Goal: Communication & Community: Answer question/provide support

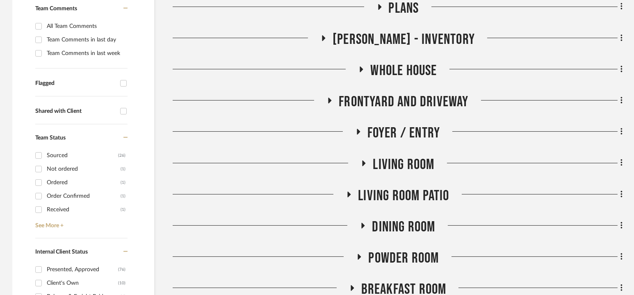
scroll to position [226, 0]
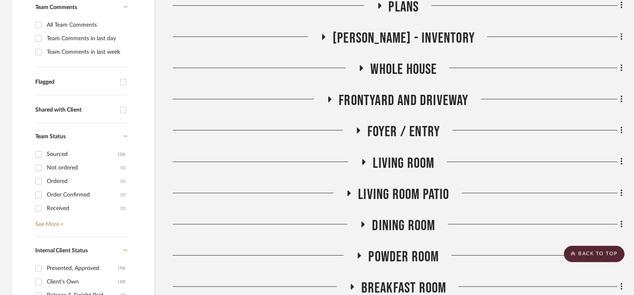
click at [397, 134] on span "Foyer / Entry" at bounding box center [404, 132] width 73 height 18
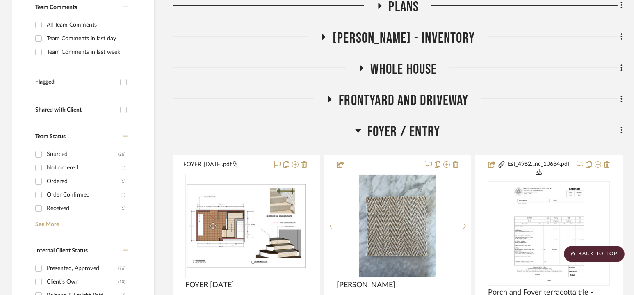
scroll to position [334, 0]
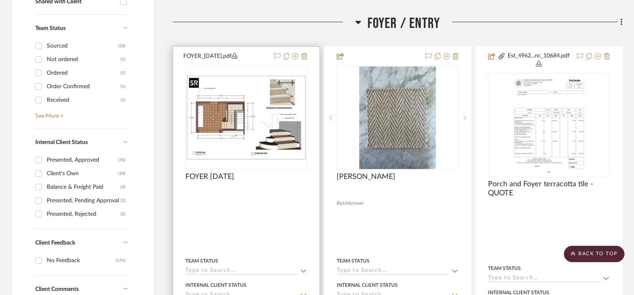
click at [0, 0] on img at bounding box center [0, 0] width 0 height 0
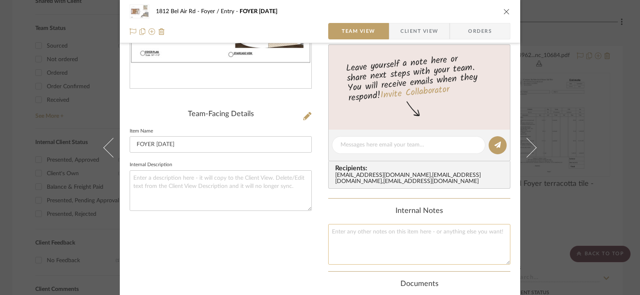
scroll to position [66, 0]
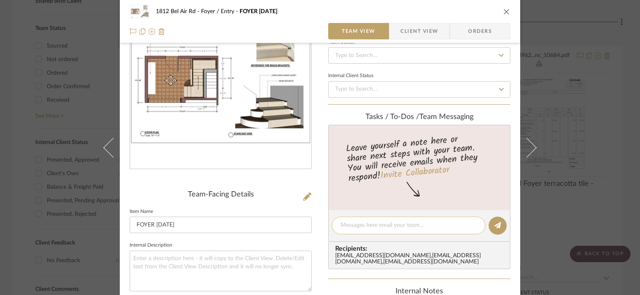
click at [389, 221] on textarea at bounding box center [409, 225] width 136 height 9
type textarea "Daniyal- red pencil in documents"
click at [496, 228] on icon at bounding box center [497, 225] width 7 height 7
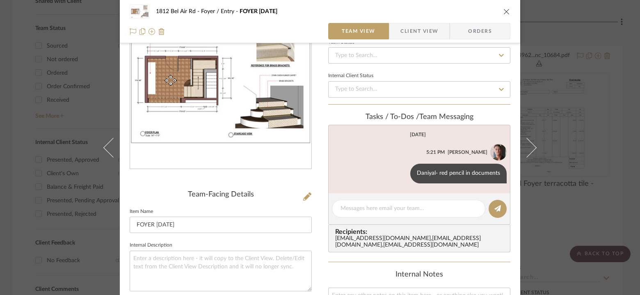
click at [589, 141] on div "1812 Bel Air Rd Foyer / Entry FOYER [DATE] Team View Client View Orders FOYER_[…" at bounding box center [320, 147] width 640 height 295
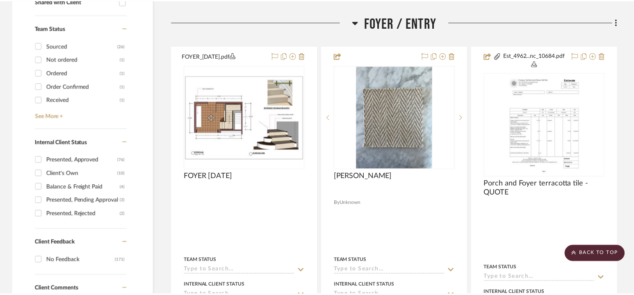
scroll to position [334, 0]
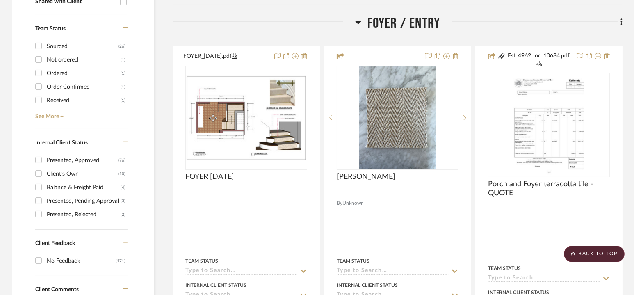
click at [397, 23] on span "Foyer / Entry" at bounding box center [404, 24] width 73 height 18
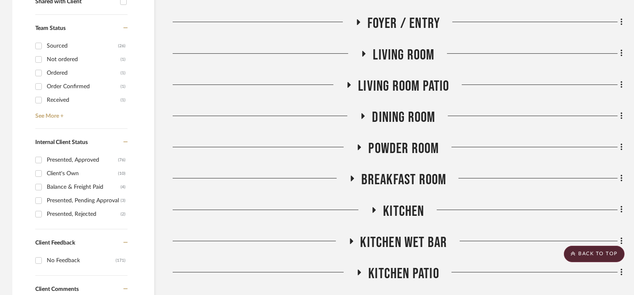
click at [399, 59] on span "Living Room" at bounding box center [404, 55] width 62 height 18
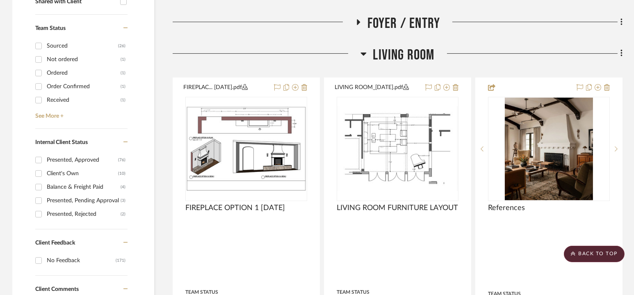
click at [399, 59] on span "Living Room" at bounding box center [404, 55] width 62 height 18
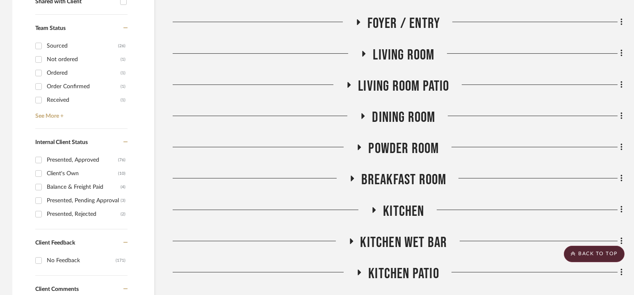
click at [399, 59] on span "Living Room" at bounding box center [404, 55] width 62 height 18
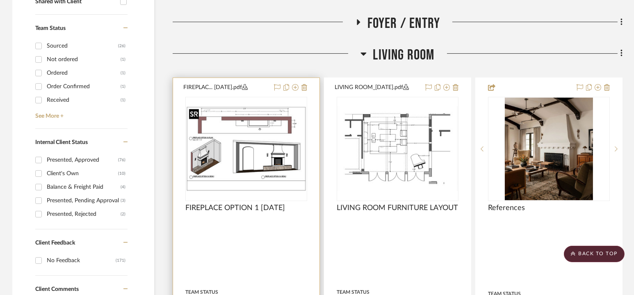
click at [263, 149] on img "0" at bounding box center [246, 148] width 120 height 85
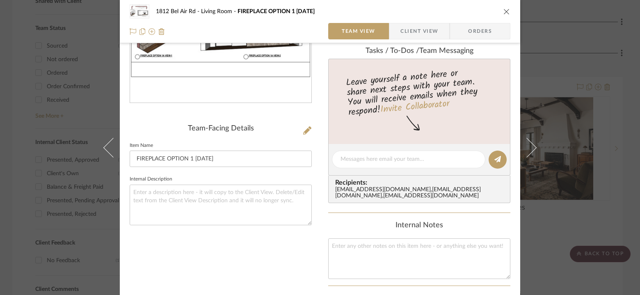
scroll to position [135, 0]
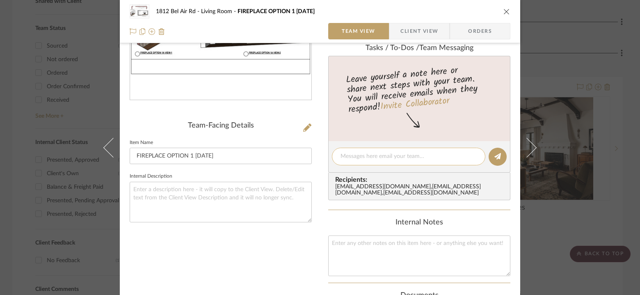
click at [402, 158] on textarea at bounding box center [409, 156] width 136 height 9
click at [364, 155] on textarea "Red pencil in documents" at bounding box center [409, 156] width 136 height 9
click at [341, 155] on textarea "Red pencil and trim detail in documents" at bounding box center [409, 156] width 136 height 9
type textarea "Daniyal- Red pencil and trim detail in documents"
click at [497, 153] on fa-icon at bounding box center [497, 156] width 7 height 7
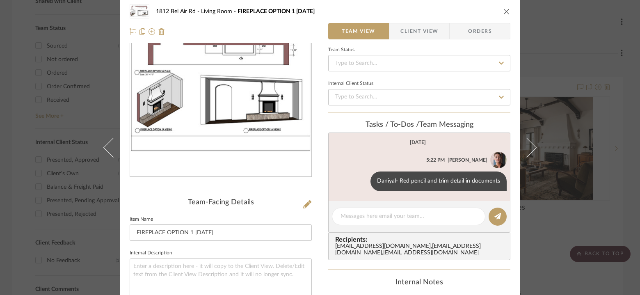
scroll to position [0, 0]
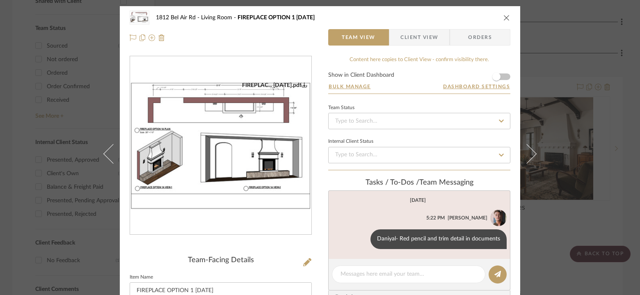
click at [503, 19] on icon "close" at bounding box center [506, 17] width 7 height 7
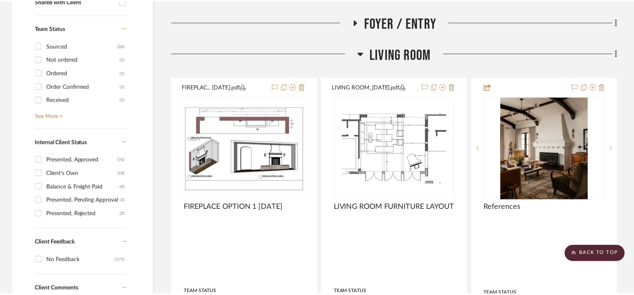
scroll to position [334, 0]
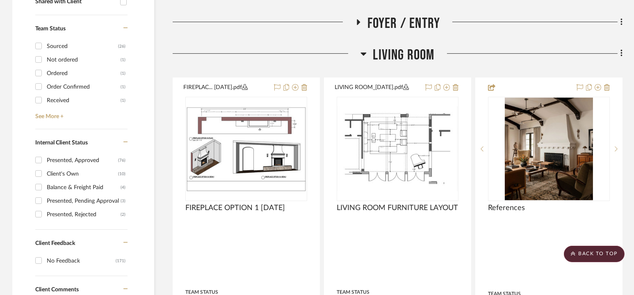
click at [396, 55] on span "Living Room" at bounding box center [404, 55] width 62 height 18
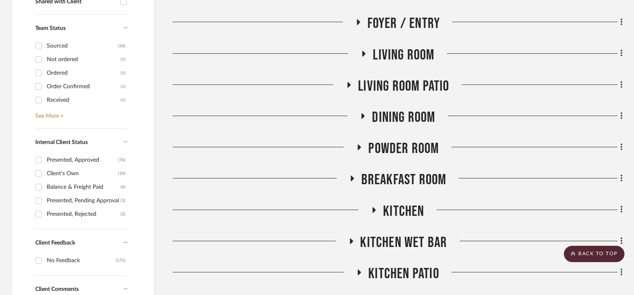
click at [404, 111] on span "Dining Room" at bounding box center [403, 118] width 63 height 18
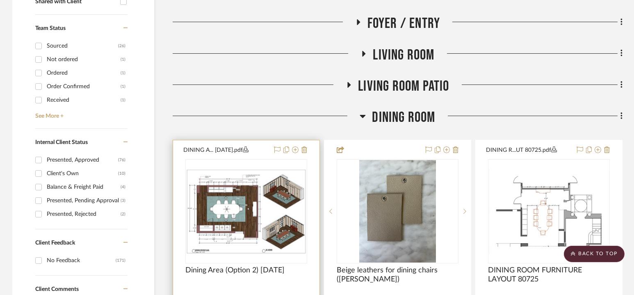
click at [0, 0] on img at bounding box center [0, 0] width 0 height 0
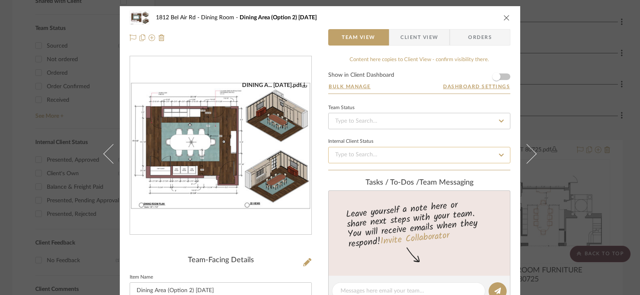
scroll to position [122, 0]
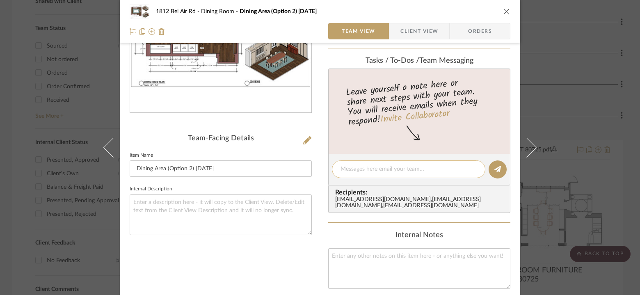
click at [391, 163] on div at bounding box center [408, 169] width 153 height 18
click at [373, 168] on textarea at bounding box center [409, 169] width 136 height 9
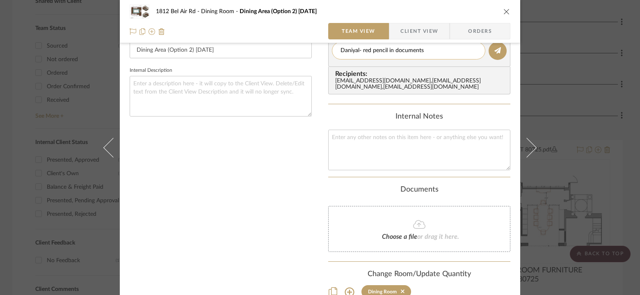
scroll to position [248, 0]
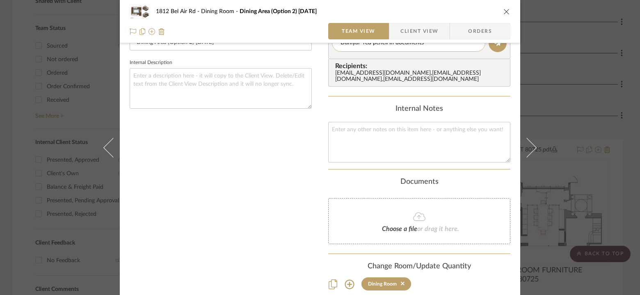
type textarea "Daniyal- red pencil in documents"
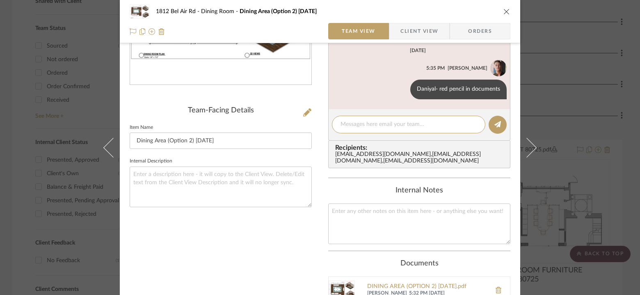
scroll to position [150, 0]
paste textarea "[URL][DOMAIN_NAME]"
type textarea "Use a chandelier that looks closer to this for now [URL][DOMAIN_NAME]"
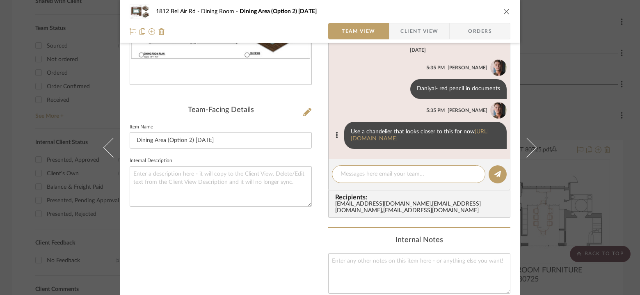
scroll to position [0, 0]
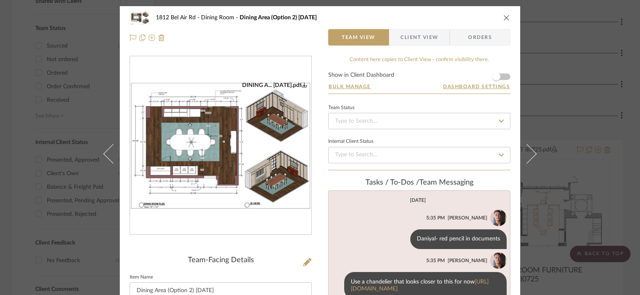
click at [89, 41] on div "1812 Bel Air Rd Dining Room Dining Area (Option 2) [DATE] Team View Client View…" at bounding box center [320, 147] width 640 height 295
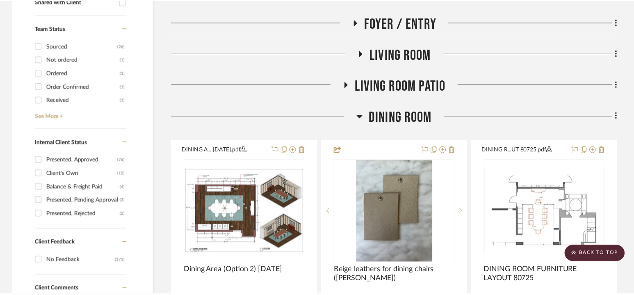
scroll to position [334, 0]
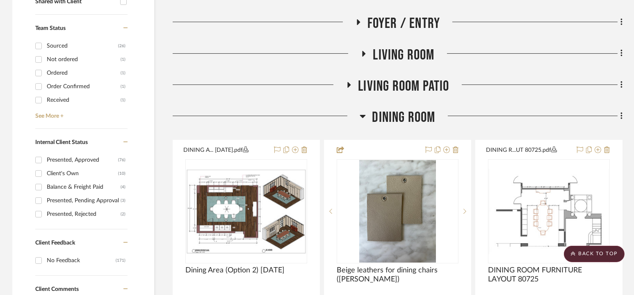
click at [403, 119] on span "Dining Room" at bounding box center [403, 118] width 63 height 18
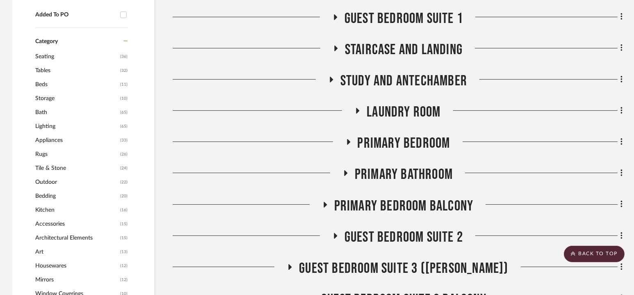
scroll to position [758, 0]
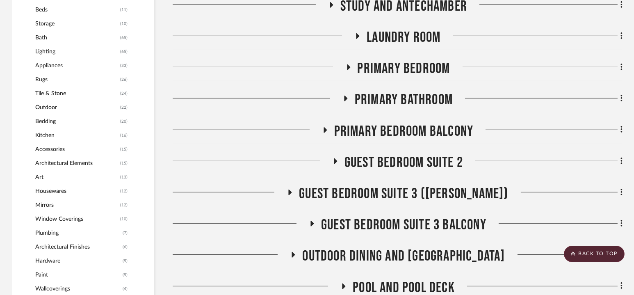
click at [400, 160] on span "Guest Bedroom Suite 2" at bounding box center [404, 163] width 119 height 18
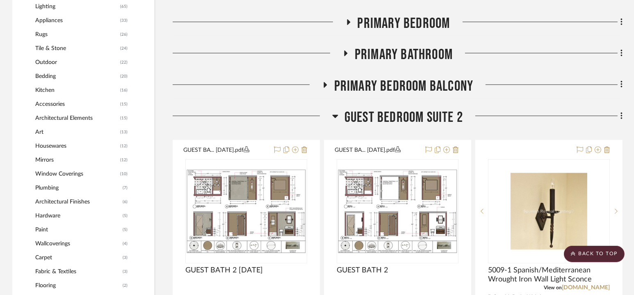
scroll to position [803, 0]
click at [398, 111] on span "Guest Bedroom Suite 2" at bounding box center [404, 117] width 119 height 18
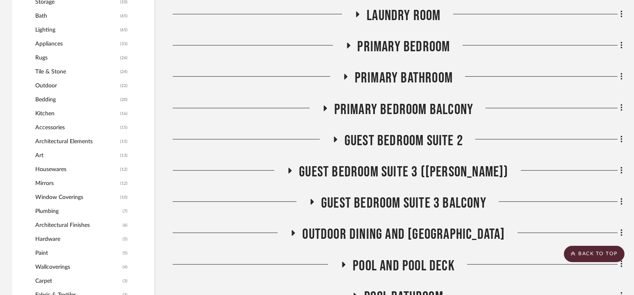
scroll to position [790, 0]
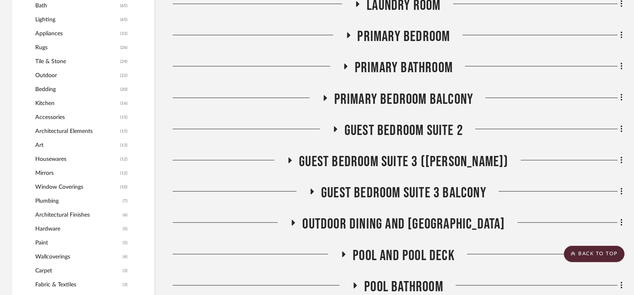
click at [402, 132] on span "Guest Bedroom Suite 2" at bounding box center [404, 131] width 119 height 18
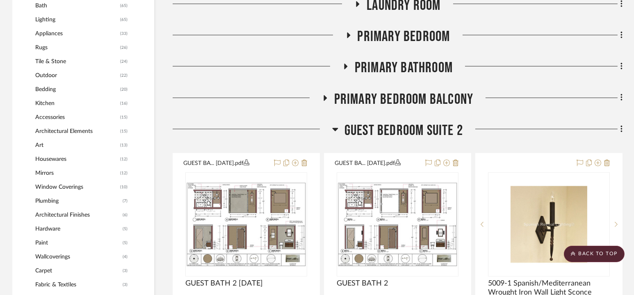
click at [402, 131] on span "Guest Bedroom Suite 2" at bounding box center [404, 131] width 119 height 18
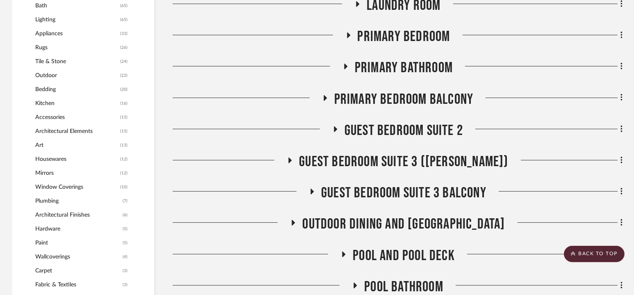
click at [402, 128] on span "Guest Bedroom Suite 2" at bounding box center [404, 131] width 119 height 18
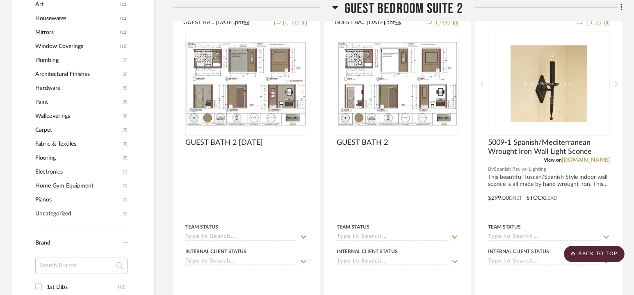
scroll to position [938, 0]
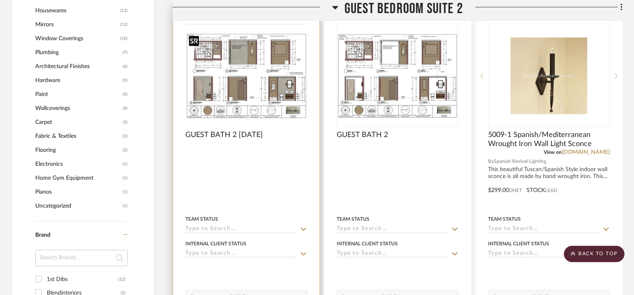
click at [0, 0] on img at bounding box center [0, 0] width 0 height 0
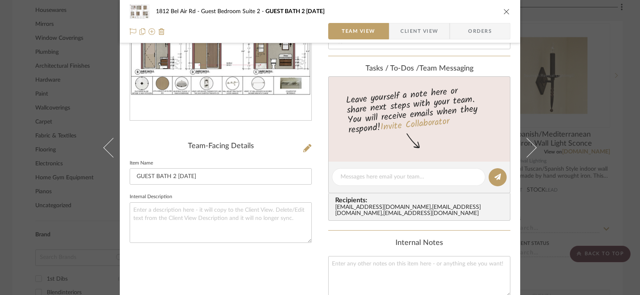
scroll to position [115, 0]
click at [377, 174] on textarea at bounding box center [409, 176] width 136 height 9
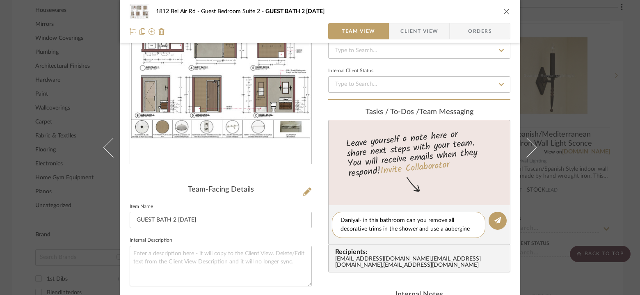
scroll to position [0, 0]
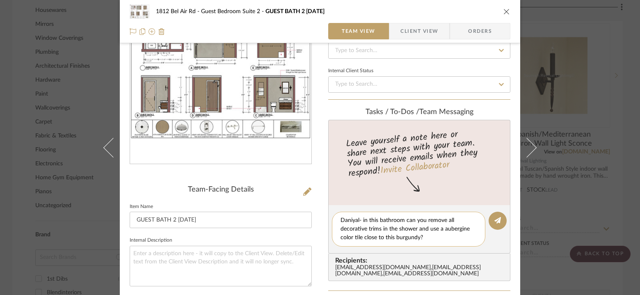
paste textarea "[URL][DOMAIN_NAME]"
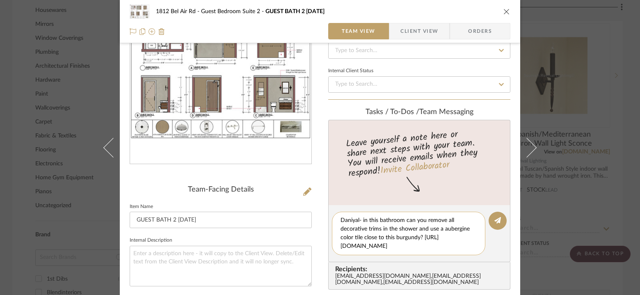
click at [433, 236] on textarea "Daniyal- in this bathroom can you remove all decorative trims in the shower and…" at bounding box center [412, 233] width 142 height 34
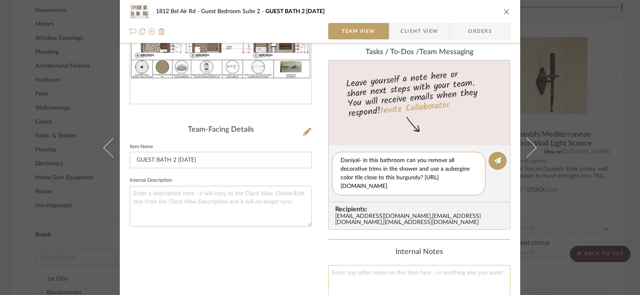
scroll to position [148, 0]
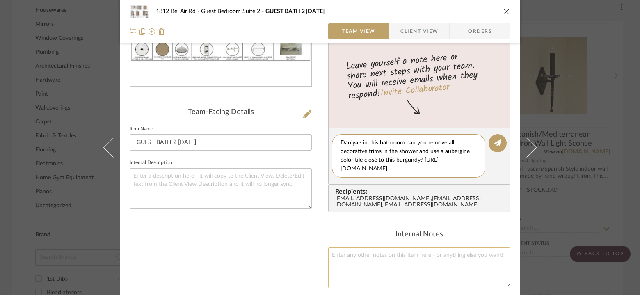
drag, startPoint x: 421, startPoint y: 237, endPoint x: 430, endPoint y: 293, distance: 56.6
click at [430, 293] on div "Content here copies to Client View - confirm visibility there. Show in Client D…" at bounding box center [419, 168] width 182 height 521
paste textarea "[DOMAIN_NAME][URL]"
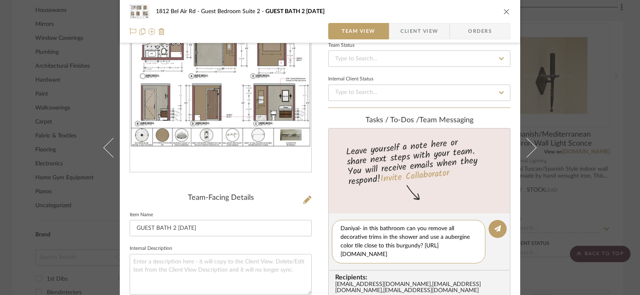
scroll to position [57, 0]
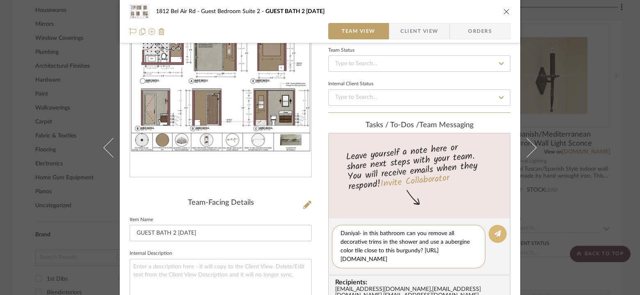
type textarea "Daniyal- in this bathroom can you remove all decorative trims in the shower and…"
click at [494, 232] on icon at bounding box center [497, 233] width 7 height 7
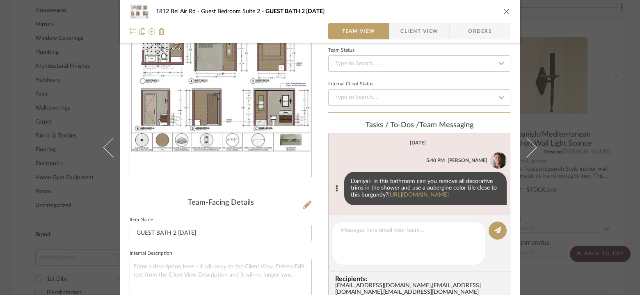
scroll to position [107, 0]
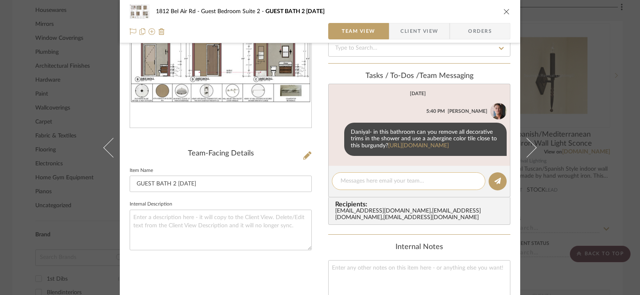
click at [382, 190] on div at bounding box center [408, 181] width 153 height 18
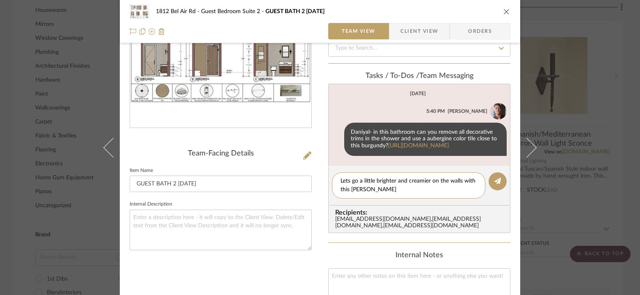
paste textarea "[URL][DOMAIN_NAME][PERSON_NAME][PERSON_NAME]"
type textarea "Lets go a little brighter and creamier on the walls with this [PERSON_NAME] [UR…"
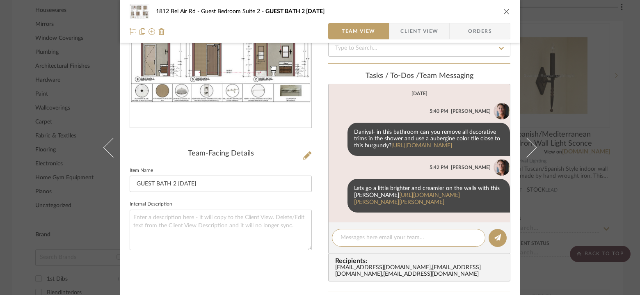
scroll to position [31, 0]
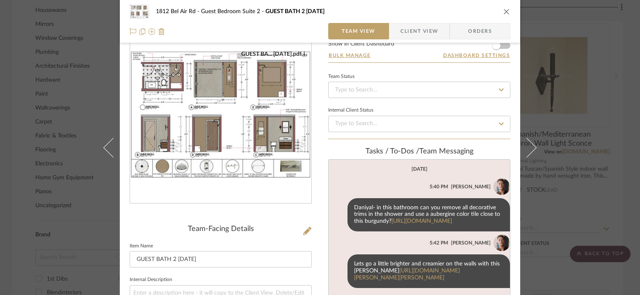
click at [503, 11] on icon "close" at bounding box center [506, 11] width 7 height 7
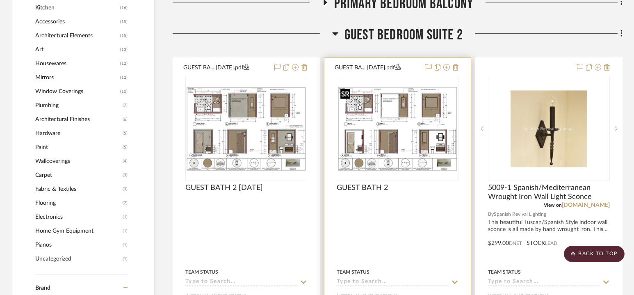
scroll to position [880, 0]
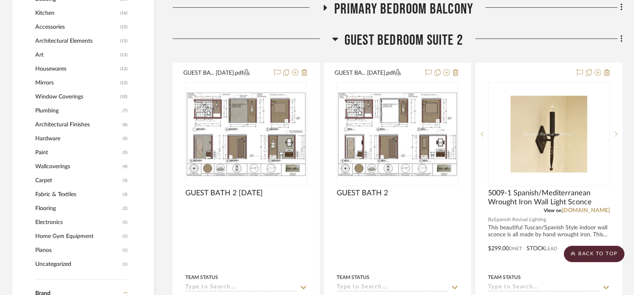
click at [398, 39] on span "Guest Bedroom Suite 2" at bounding box center [404, 41] width 119 height 18
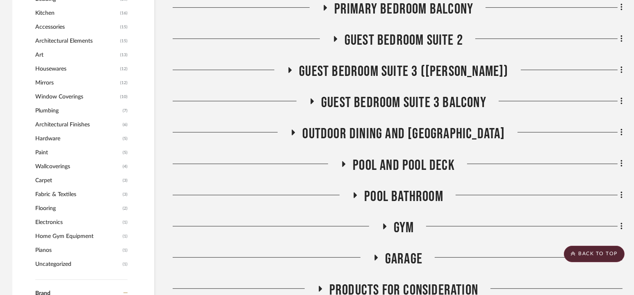
click at [396, 69] on span "Guest Bedroom Suite 3 ([PERSON_NAME])" at bounding box center [403, 72] width 209 height 18
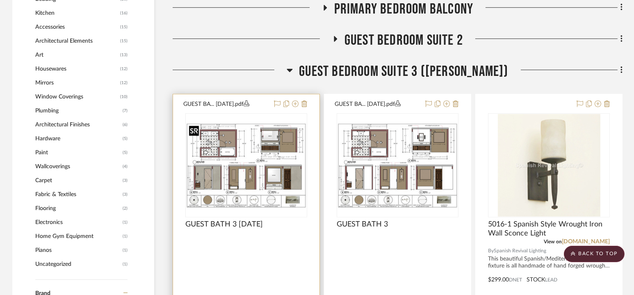
click at [262, 162] on img "0" at bounding box center [246, 165] width 120 height 85
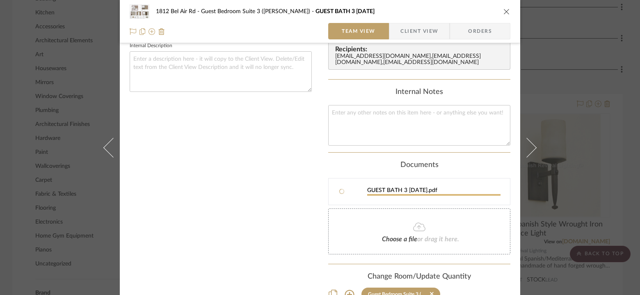
scroll to position [199, 0]
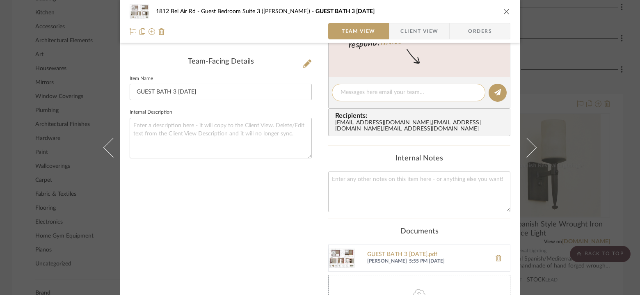
click at [370, 89] on textarea at bounding box center [409, 92] width 136 height 9
type textarea "Daniyal- red pencil in documents :)"
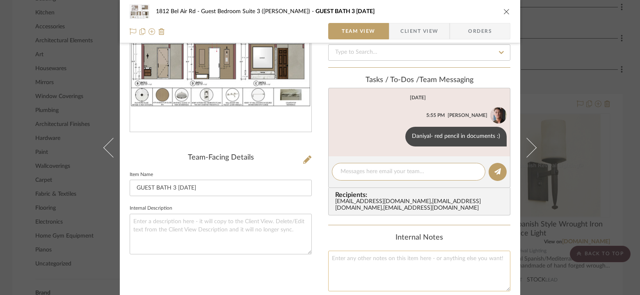
scroll to position [0, 0]
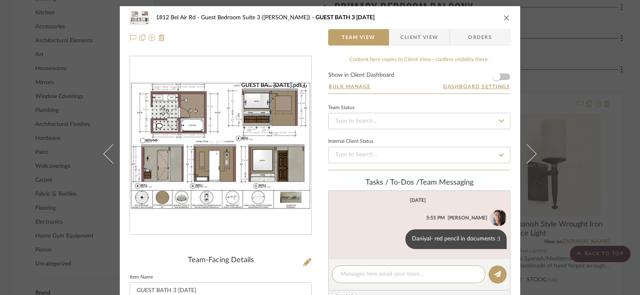
click at [503, 17] on icon "close" at bounding box center [506, 17] width 7 height 7
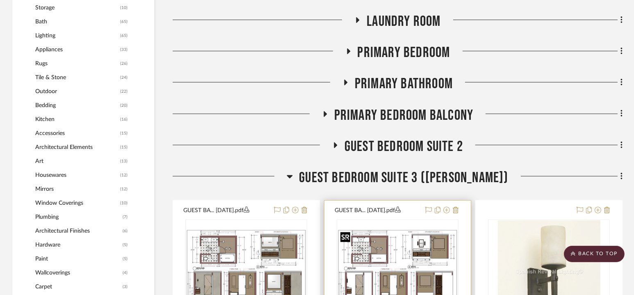
scroll to position [784, 0]
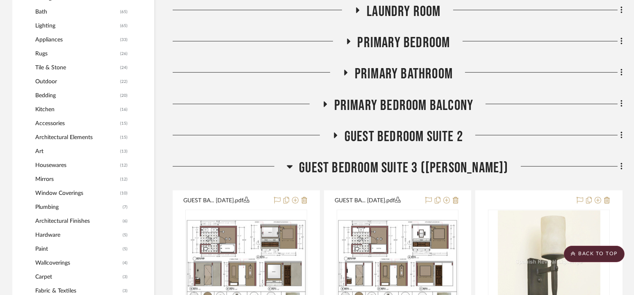
click at [396, 165] on span "Guest Bedroom Suite 3 ([PERSON_NAME])" at bounding box center [403, 168] width 209 height 18
